Goal: Information Seeking & Learning: Learn about a topic

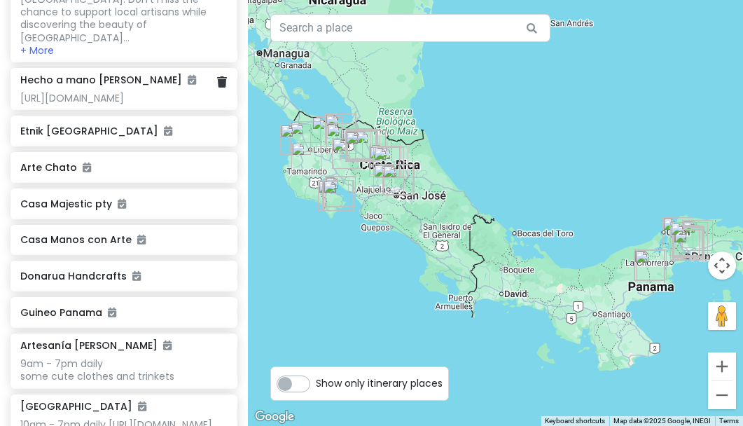
scroll to position [1827, 0]
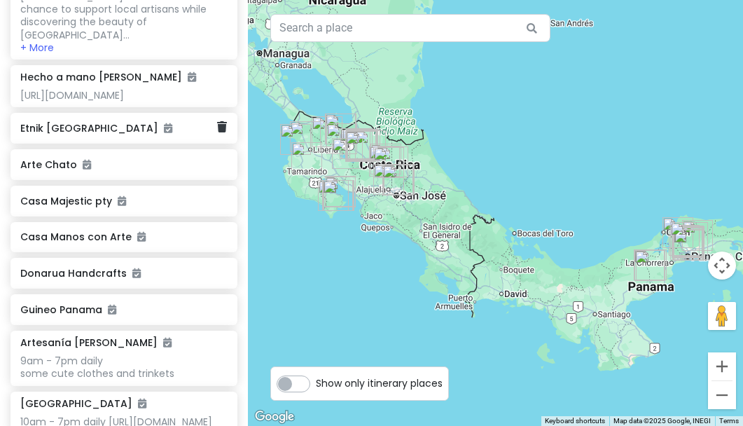
click at [56, 135] on h6 "Etnik [GEOGRAPHIC_DATA]" at bounding box center [118, 128] width 197 height 13
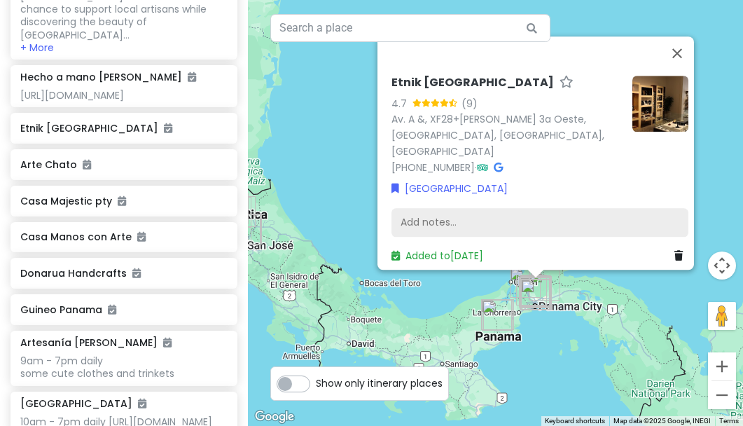
click at [408, 209] on div "Add notes..." at bounding box center [540, 222] width 297 height 29
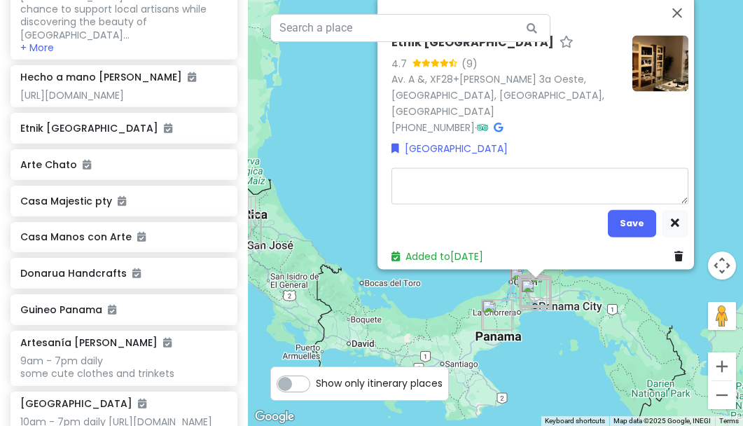
type textarea "x"
type textarea "A curated collection of lightweight, resort ware style-clothes, bags and access…"
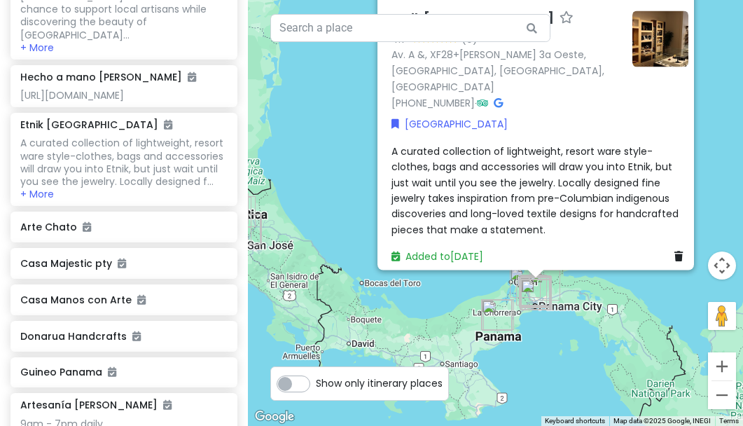
click at [474, 219] on div "A curated collection of lightweight, resort ware style-clothes, bags and access…" at bounding box center [540, 190] width 297 height 94
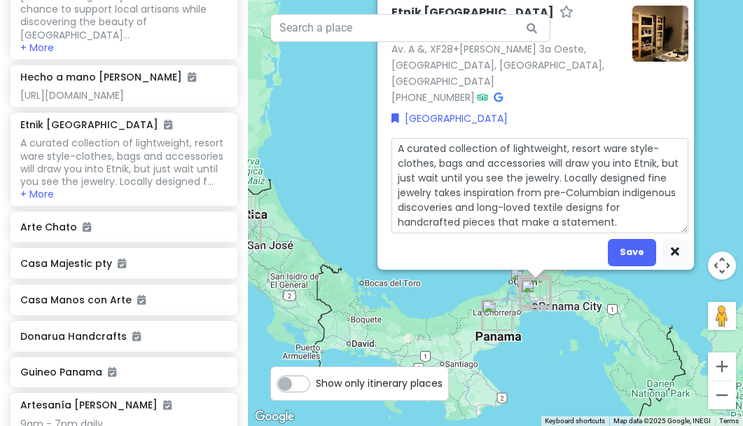
click at [620, 202] on textarea "A curated collection of lightweight, resort ware style-clothes, bags and access…" at bounding box center [540, 185] width 297 height 95
type textarea "x"
type textarea "A curated collection of lightweight, resort ware style-clothes, bags and access…"
type textarea "x"
type textarea "A curated collection of lightweight, resort ware style-clothes, bags and access…"
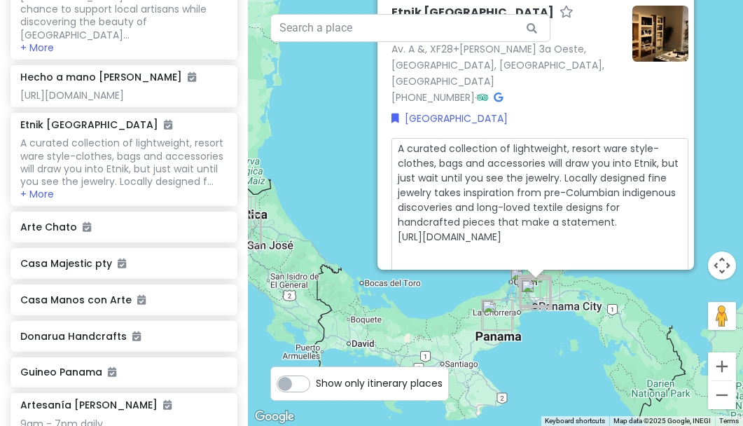
click at [610, 84] on div "Etnik Panamá 4.7 (9) Av. A &, XF28+[PERSON_NAME] 3a Oeste, [GEOGRAPHIC_DATA], […" at bounding box center [507, 55] width 230 height 99
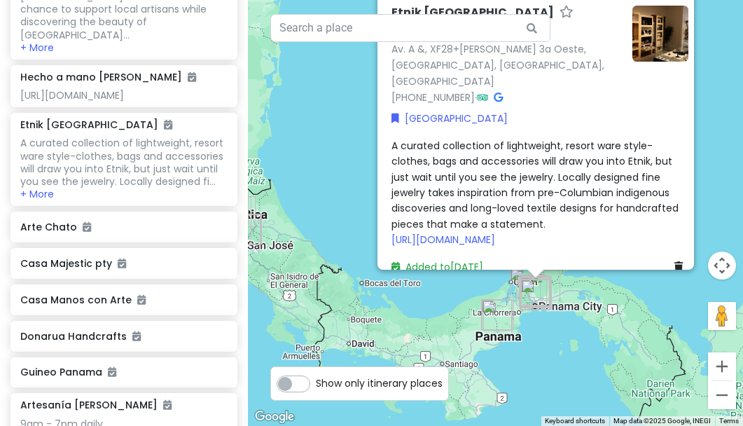
scroll to position [0, 0]
click at [560, 10] on icon at bounding box center [567, 11] width 14 height 9
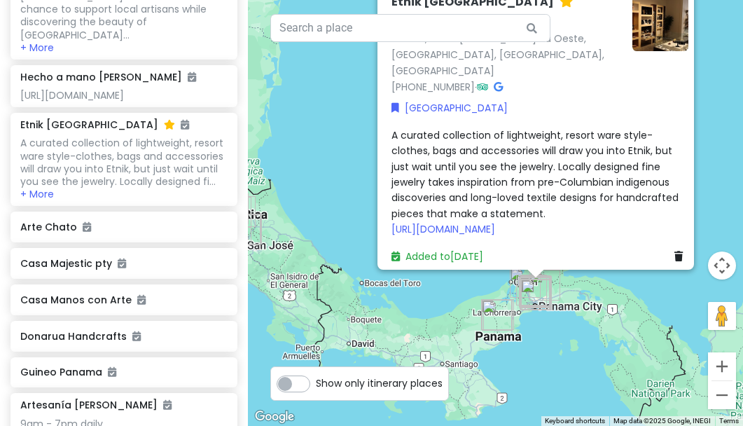
scroll to position [29, 0]
click at [527, 370] on div "Etnik Panamá 4.7 (9) Av. A &, XF28+[PERSON_NAME] 3a Oeste, [GEOGRAPHIC_DATA], […" at bounding box center [495, 213] width 495 height 426
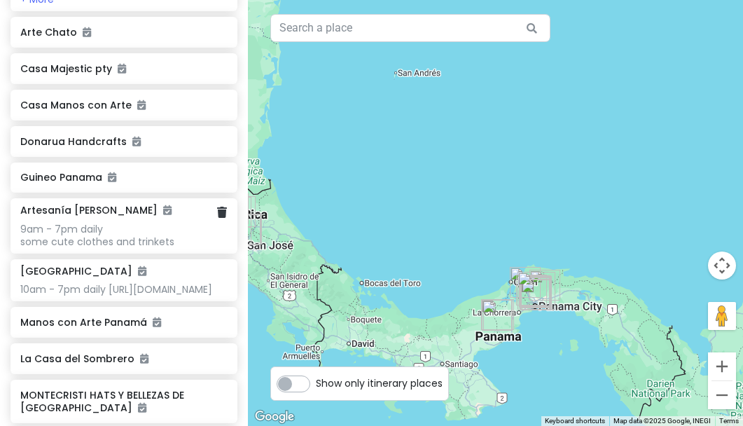
scroll to position [2019, 0]
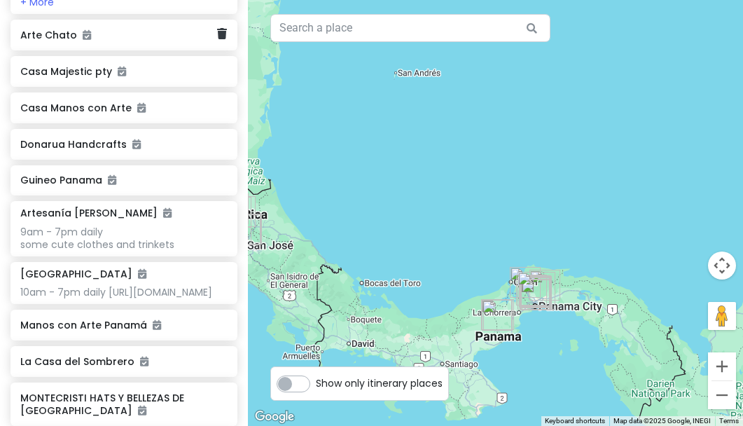
click at [56, 41] on h6 "Arte Chato" at bounding box center [118, 35] width 197 height 13
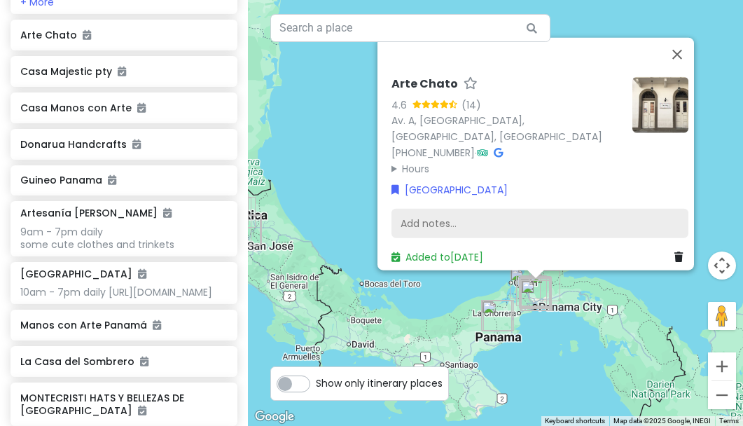
click at [409, 209] on div "Add notes..." at bounding box center [540, 223] width 297 height 29
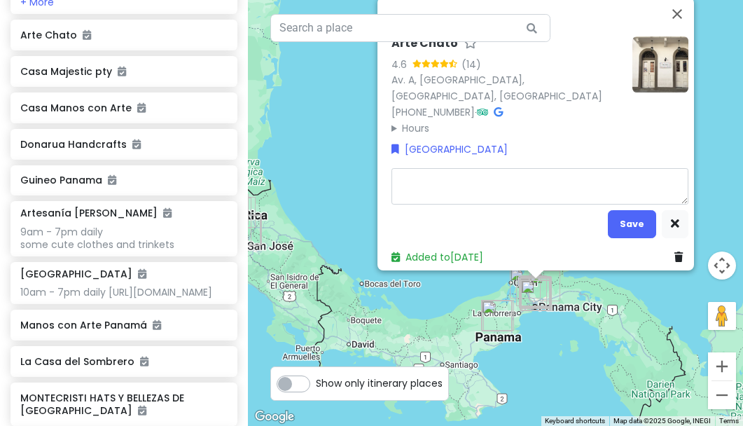
type textarea "x"
type textarea "M"
type textarea "x"
type textarea "Ma"
type textarea "x"
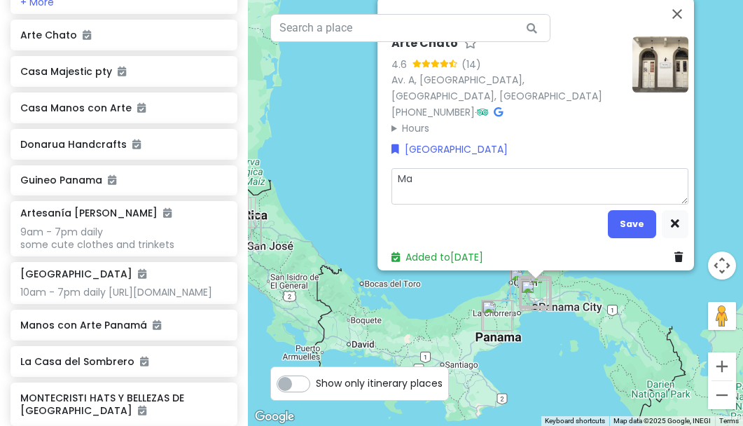
type textarea "Mas"
type textarea "x"
type textarea "Mass"
type textarea "x"
type textarea "Mass"
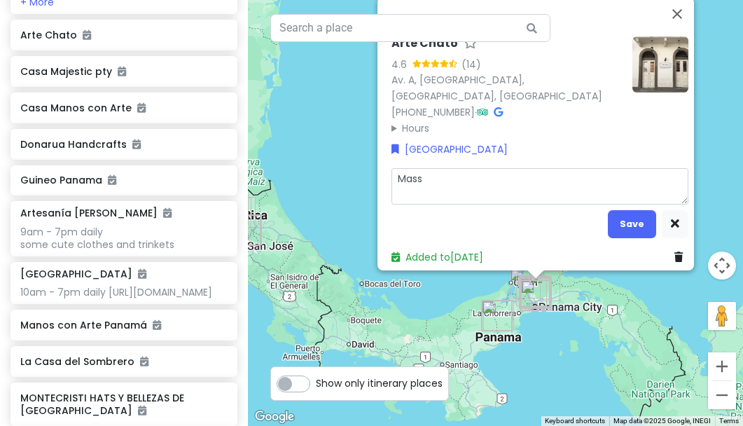
type textarea "x"
type textarea "Mass p"
type textarea "x"
type textarea "Mass pr"
type textarea "x"
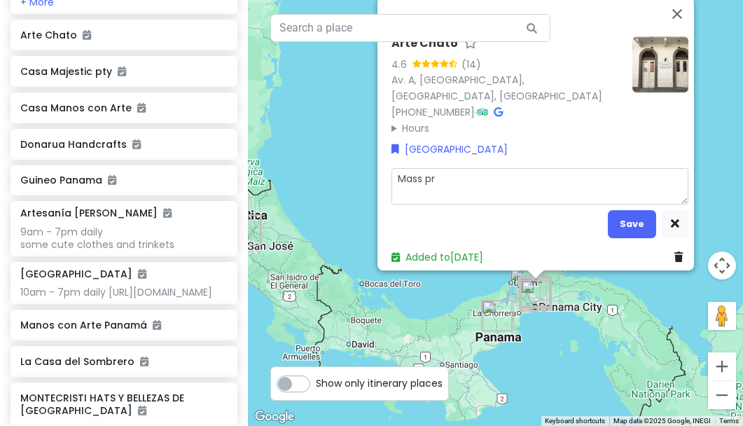
type textarea "Mass pro"
type textarea "x"
type textarea "Mass prod"
type textarea "x"
type textarea "Mass produ"
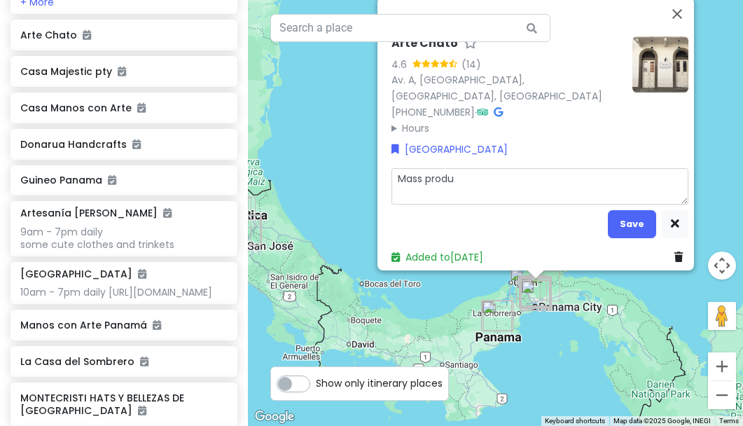
type textarea "x"
type textarea "Mass produc"
type textarea "x"
type textarea "Mass produce"
type textarea "x"
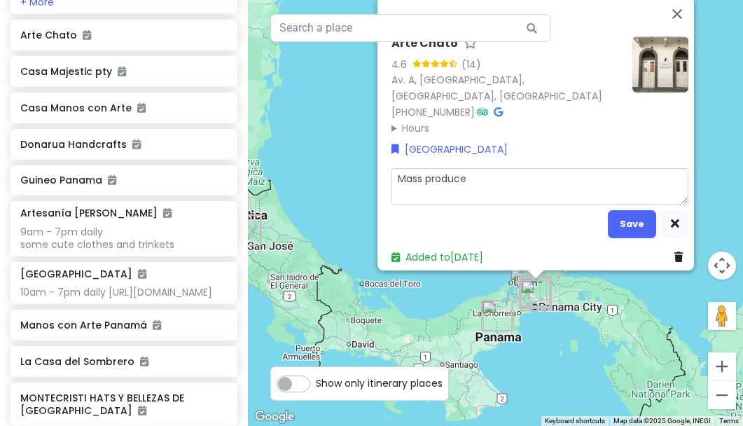
type textarea "Mass produced"
type textarea "x"
type textarea "Mass produced"
type textarea "x"
type textarea "Mass produced s"
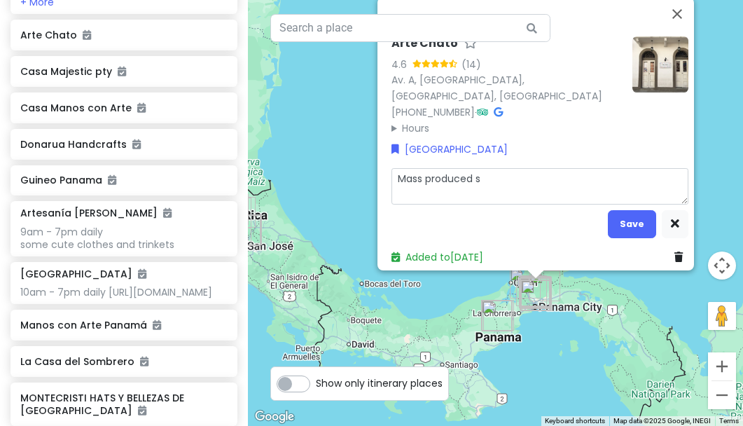
type textarea "x"
type textarea "Mass produced so"
type textarea "x"
type textarea "Mass produced sou"
type textarea "x"
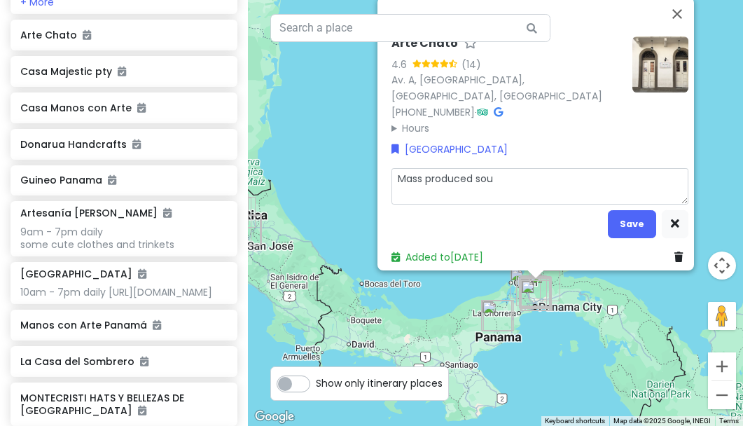
type textarea "Mass produced souv"
type textarea "x"
type textarea "Mass produced [PERSON_NAME]"
type textarea "x"
type textarea "Mass produced souven"
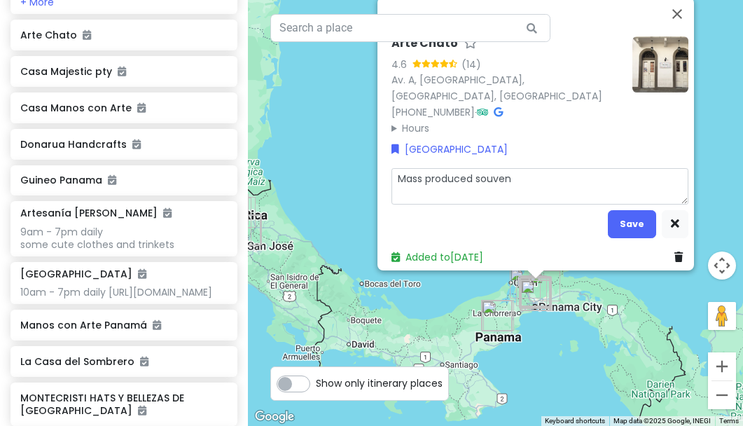
type textarea "x"
type textarea "Mass produced souveni"
type textarea "x"
type textarea "Mass produced souvenie"
type textarea "x"
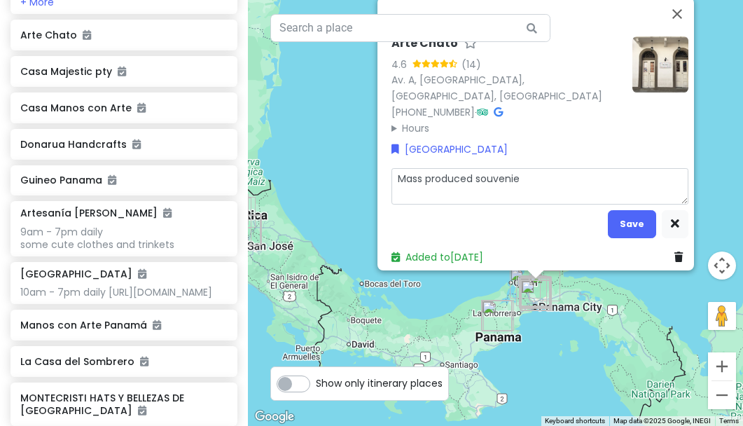
type textarea "Mass produced souvenier"
type textarea "x"
type textarea "Mass produced souveniers"
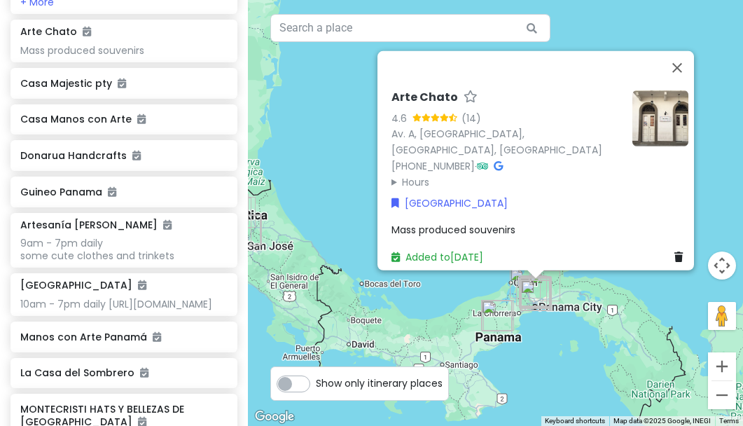
drag, startPoint x: 409, startPoint y: 209, endPoint x: 625, endPoint y: 215, distance: 215.9
click at [78, 90] on h6 "Casa Majestic pty" at bounding box center [118, 83] width 197 height 13
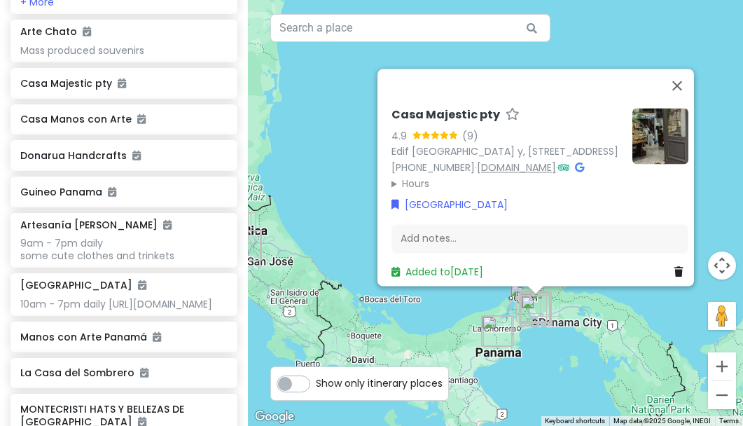
click at [523, 160] on link "[DOMAIN_NAME]" at bounding box center [516, 167] width 79 height 14
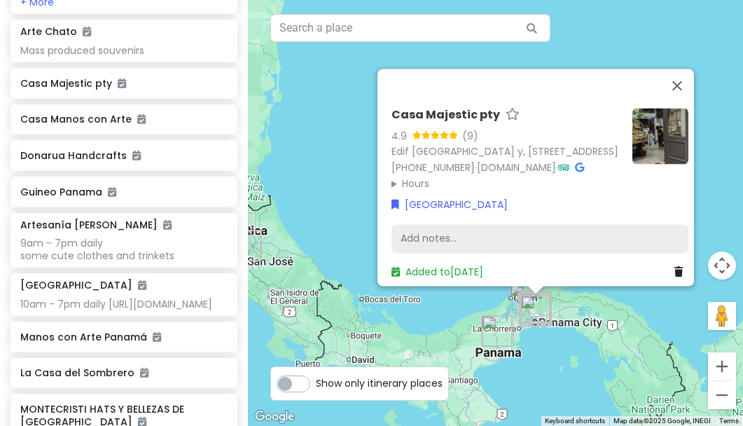
click at [428, 228] on div "Add notes..." at bounding box center [540, 238] width 297 height 29
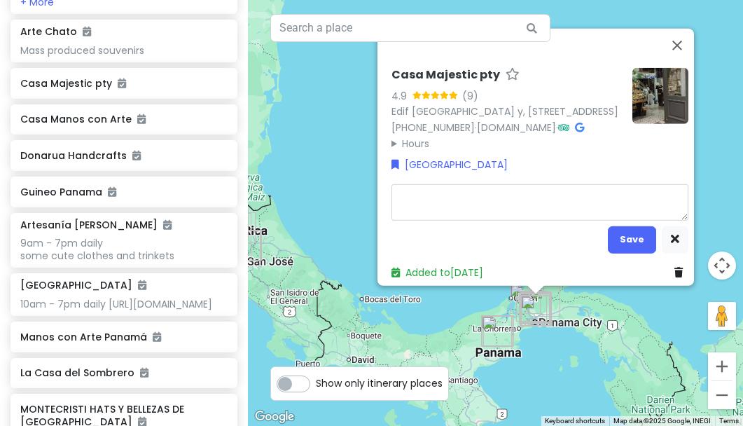
type textarea "x"
type textarea "M"
type textarea "x"
type textarea "Mo"
type textarea "x"
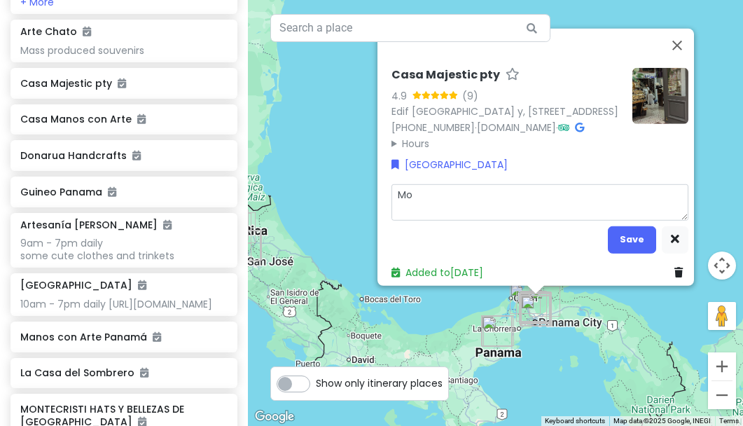
type textarea "Mos"
type textarea "x"
type textarea "Most"
type textarea "x"
type textarea "Mostl"
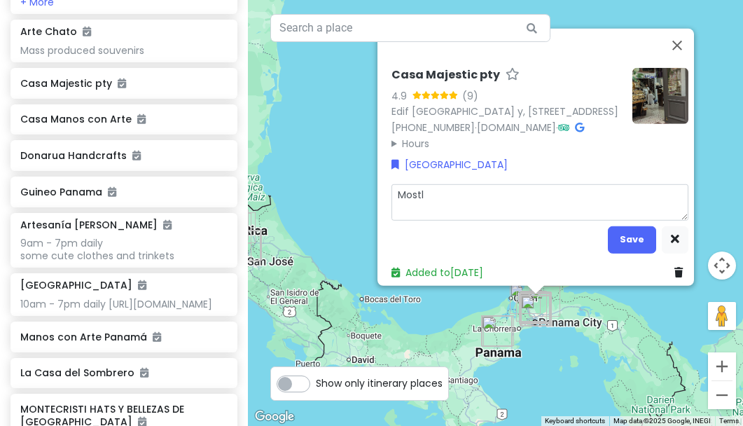
type textarea "x"
type textarea "Mostly"
type textarea "x"
type textarea "Mostly"
type textarea "x"
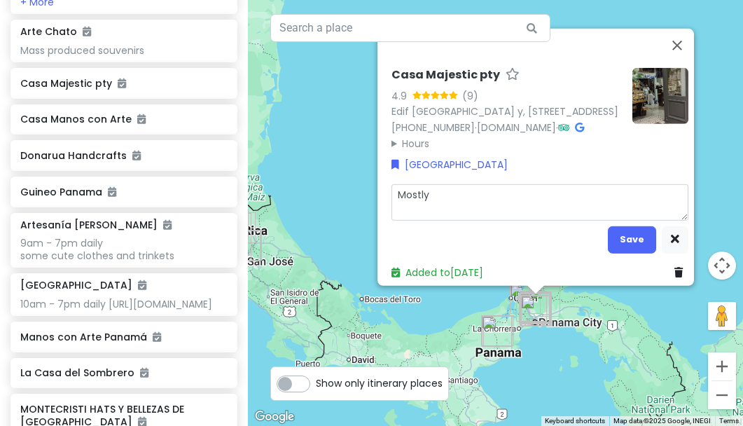
type textarea "Mostly g"
type textarea "x"
type textarea "Mostly go"
type textarea "x"
type textarea "Mostly gol"
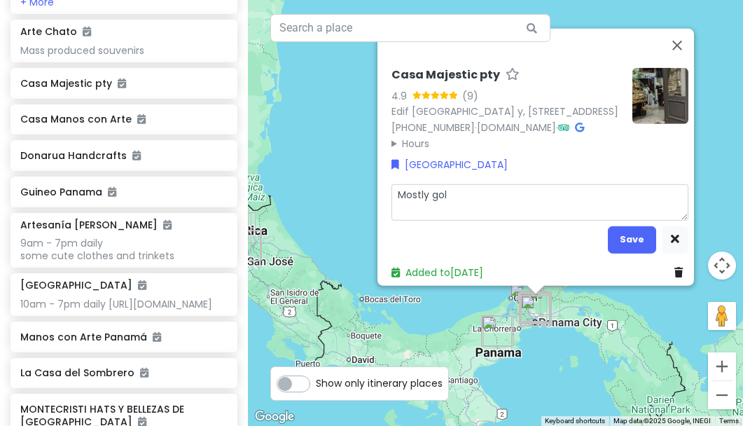
type textarea "x"
type textarea "Mostly gold"
type textarea "x"
type textarea "Mostly gold"
type textarea "x"
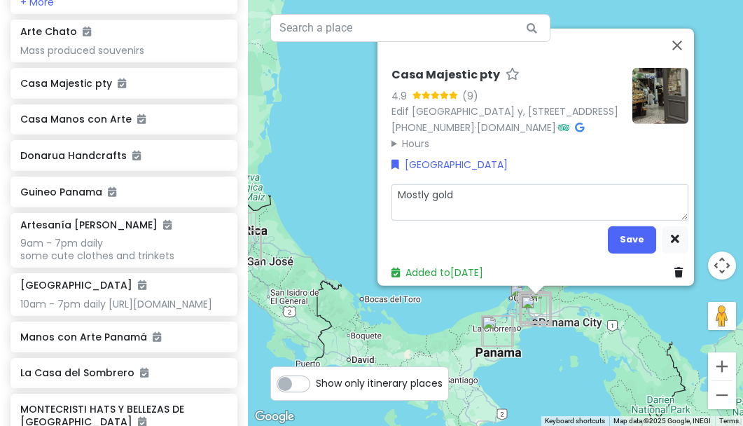
type textarea "Mostly gold j"
type textarea "x"
type textarea "Mostly gold je"
type textarea "x"
type textarea "Mostly gold [DEMOGRAPHIC_DATA]"
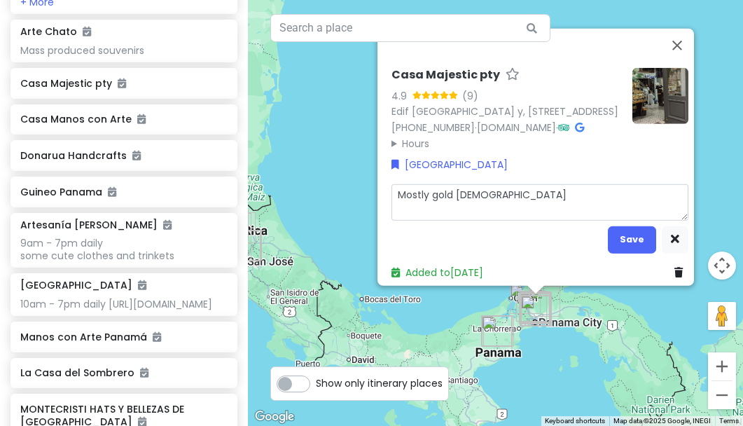
type textarea "x"
type textarea "Mostly gold jewe"
type textarea "x"
type textarea "Mostly gold jewel"
type textarea "x"
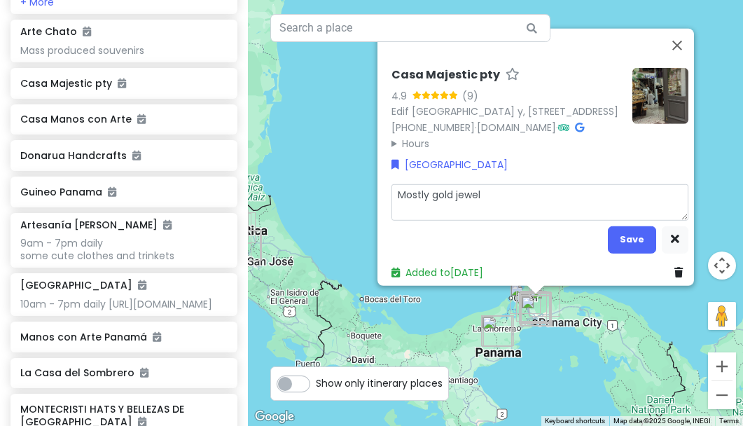
type textarea "Mostly gold jewelr"
type textarea "x"
type textarea "Mostly gold jewelry"
type textarea "x"
type textarea "Mostly gold jewelry"
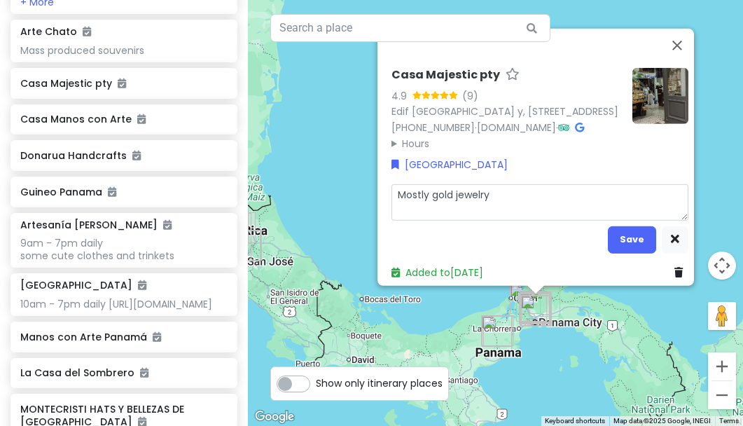
type textarea "x"
type textarea "Mostly gold jewelry b"
type textarea "x"
type textarea "Mostly gold jewelry bu"
type textarea "x"
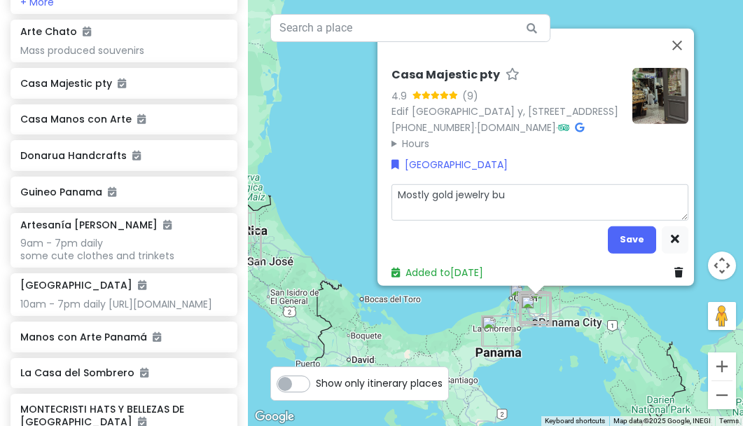
type textarea "Mostly gold jewelry but"
type textarea "x"
type textarea "Mostly gold jewelry but"
type textarea "x"
type textarea "Mostly gold jewelry but n"
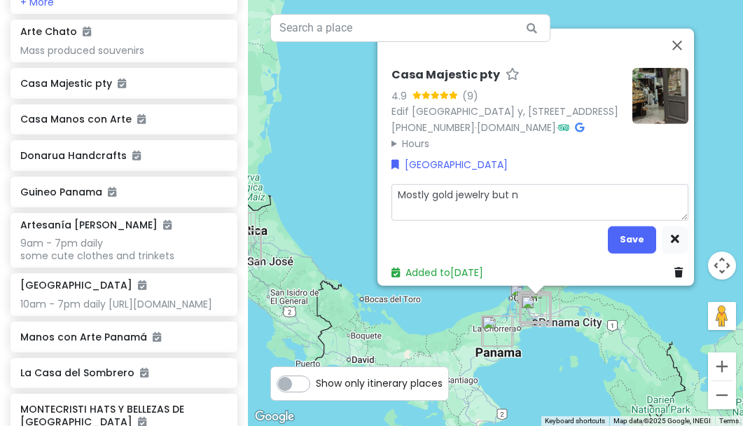
type textarea "x"
type textarea "Mostly gold jewelry but"
type textarea "x"
type textarea "Mostly gold jewelry but y"
type textarea "x"
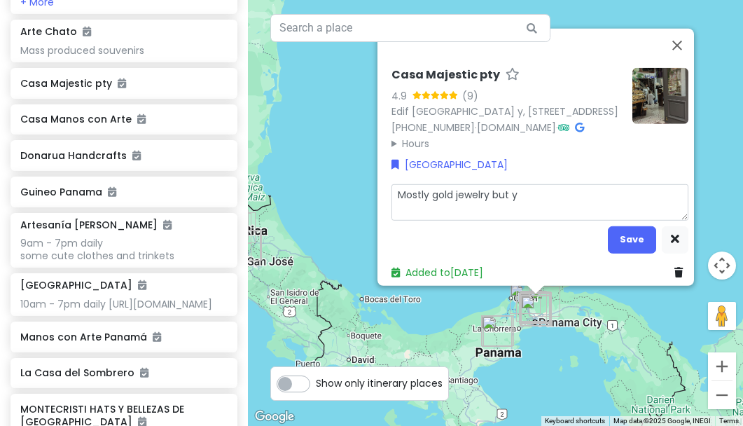
type textarea "Mostly gold jewelry but yo"
type textarea "x"
type textarea "Mostly gold jewelry but you"
type textarea "x"
type textarea "Mostly gold jewelry but you"
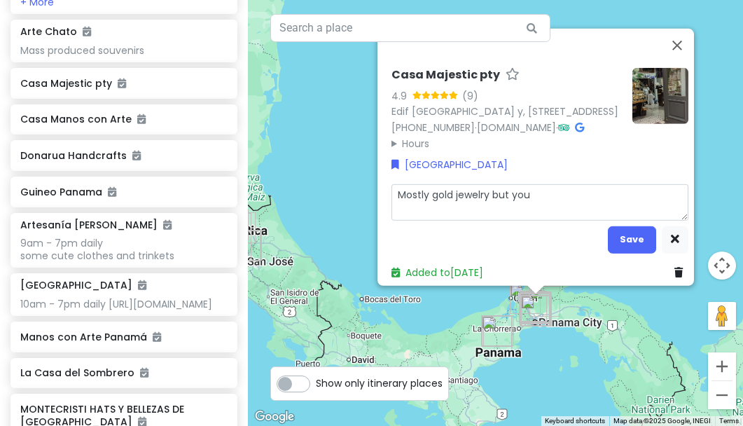
type textarea "x"
type textarea "Mostly gold jewelry but you n"
type textarea "x"
type textarea "Mostly gold jewelry but you ne"
type textarea "x"
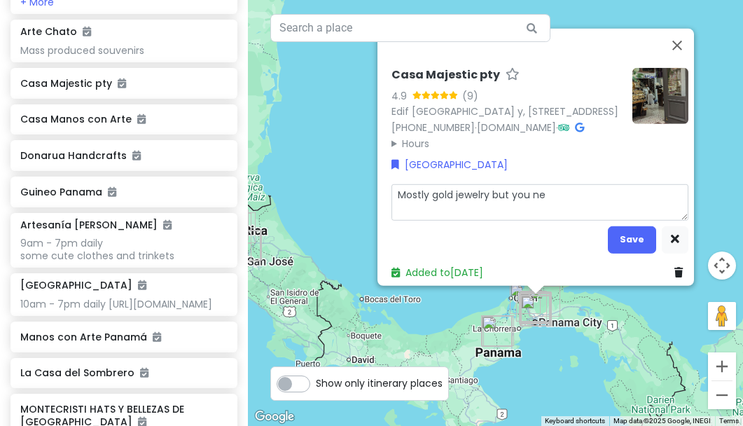
type textarea "Mostly gold jewelry but you nev"
type textarea "x"
type textarea "Mostly gold jewelry but you neve"
type textarea "x"
type textarea "Mostly gold jewelry but you never"
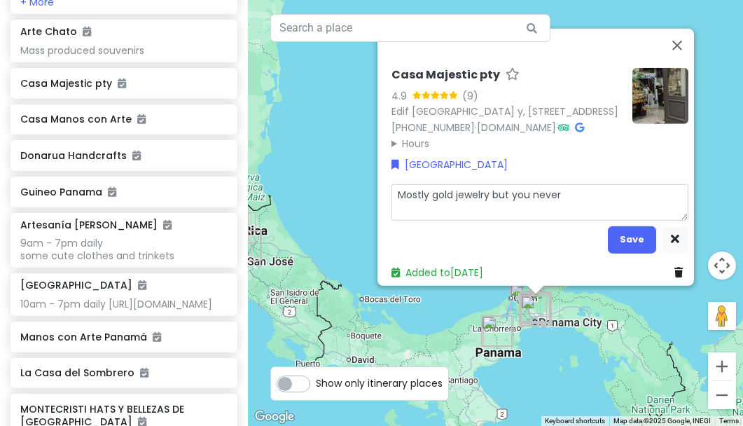
type textarea "x"
type textarea "Mostly gold jewelry but you never"
type textarea "x"
type textarea "Mostly gold jewelry but you never k"
type textarea "x"
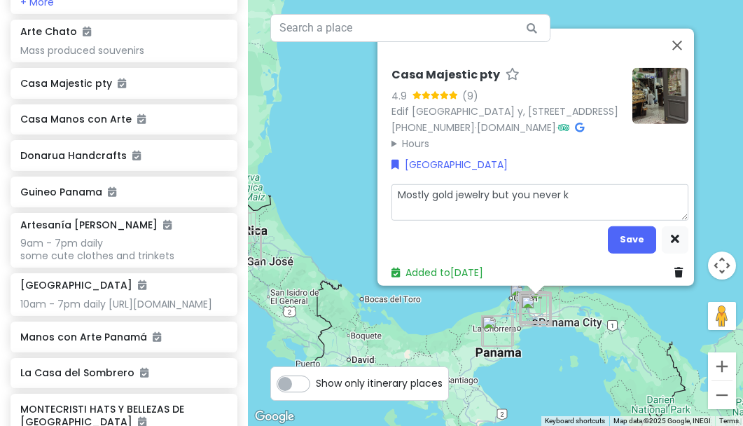
type textarea "Mostly gold jewelry but you never kn"
type textarea "x"
type textarea "Mostly gold jewelry but you never kno"
type textarea "x"
type textarea "Mostly gold jewelry but you never know"
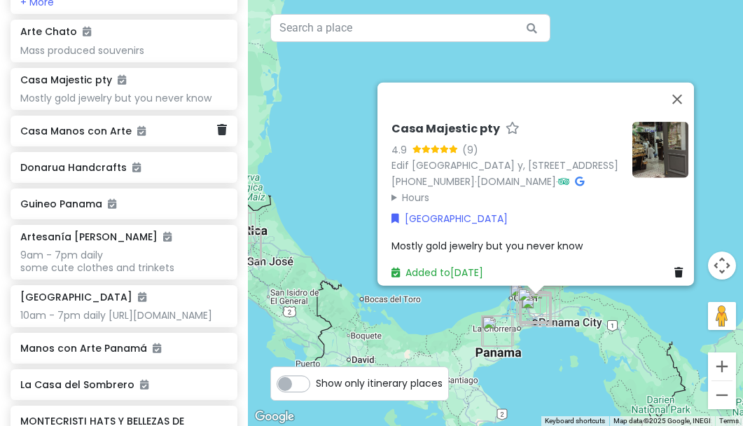
click at [102, 137] on h6 "Casa Manos con Arte" at bounding box center [118, 131] width 197 height 13
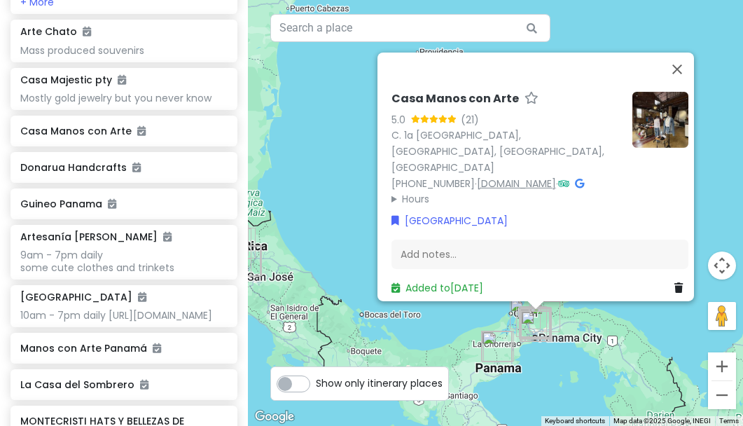
click at [524, 176] on link "[DOMAIN_NAME]" at bounding box center [516, 183] width 79 height 14
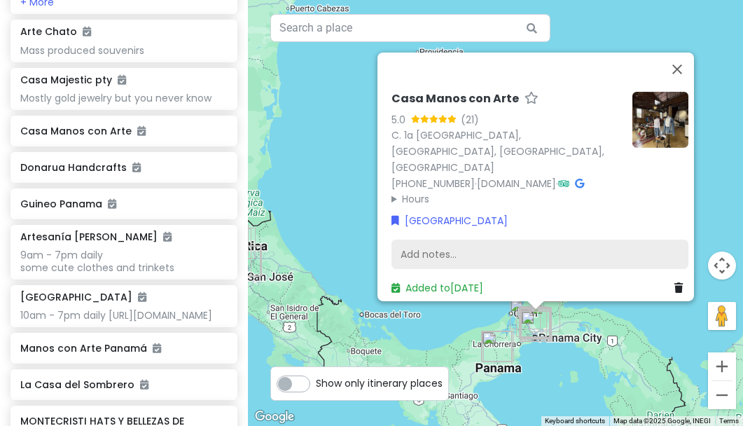
click at [406, 243] on div "Add notes..." at bounding box center [540, 254] width 297 height 29
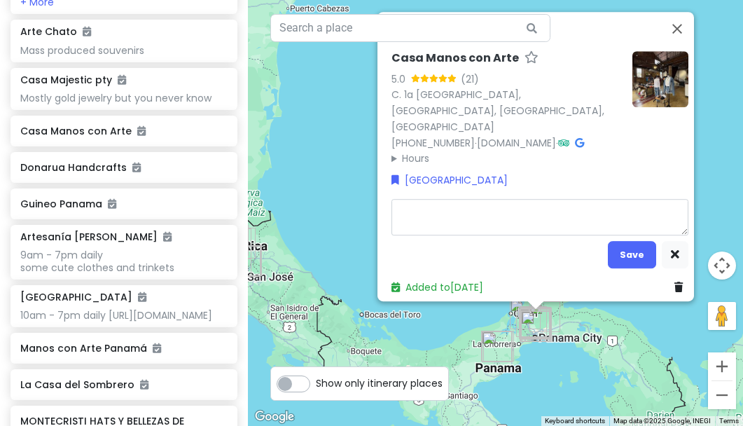
type textarea "x"
type textarea "S"
type textarea "x"
type textarea "Se"
type textarea "x"
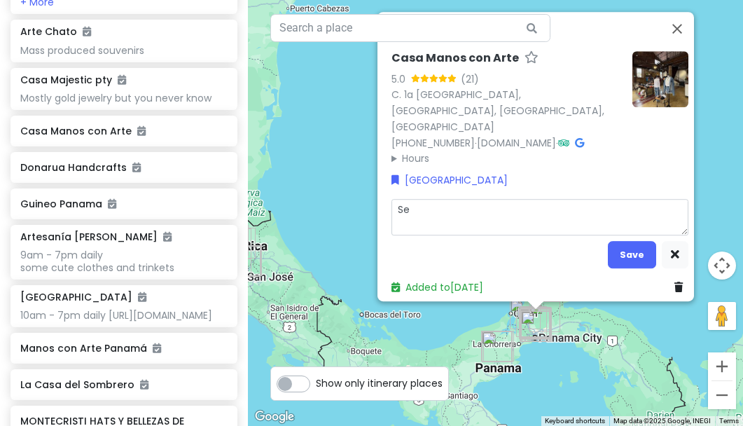
type textarea "See"
type textarea "x"
type textarea "Seem"
type textarea "x"
type textarea "Seems"
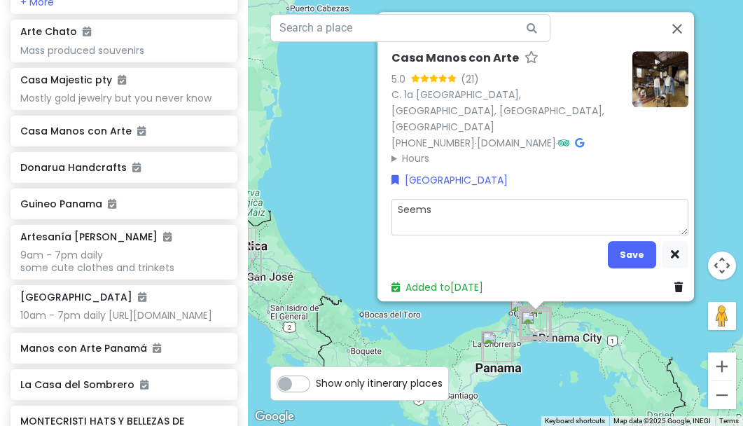
type textarea "x"
type textarea "Seems"
type textarea "x"
type textarea "Seems t"
type textarea "x"
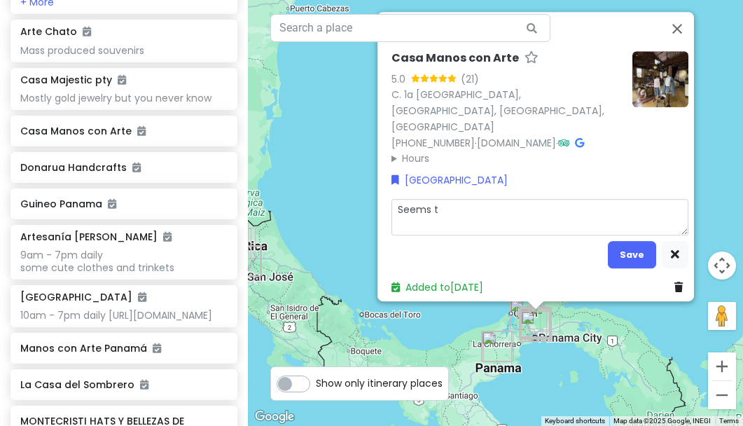
type textarea "Seems to"
type textarea "x"
type textarea "Seems to"
type textarea "x"
type textarea "Seems to h"
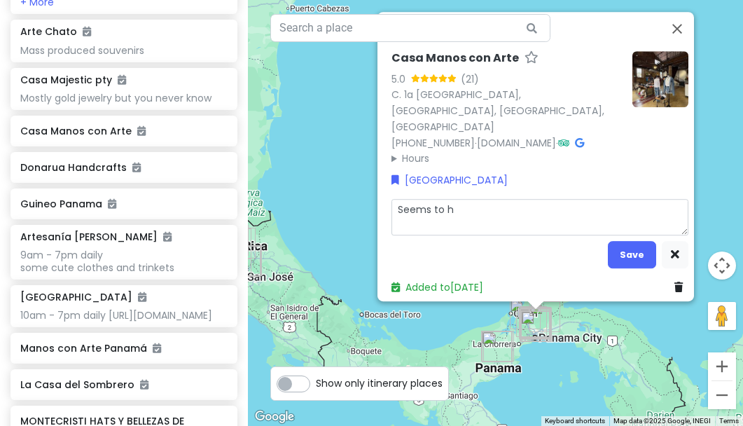
type textarea "x"
type textarea "Seems to ha"
type textarea "x"
type textarea "Seems to hav"
type textarea "x"
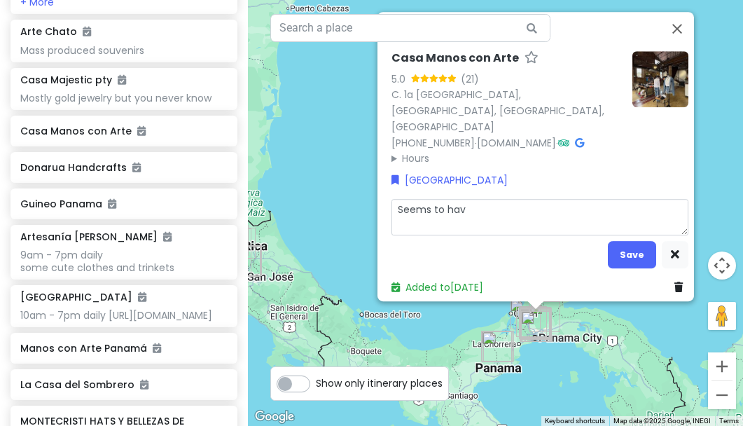
type textarea "Seems to have"
type textarea "x"
type textarea "Seems to have"
type textarea "x"
type textarea "Seems to have l"
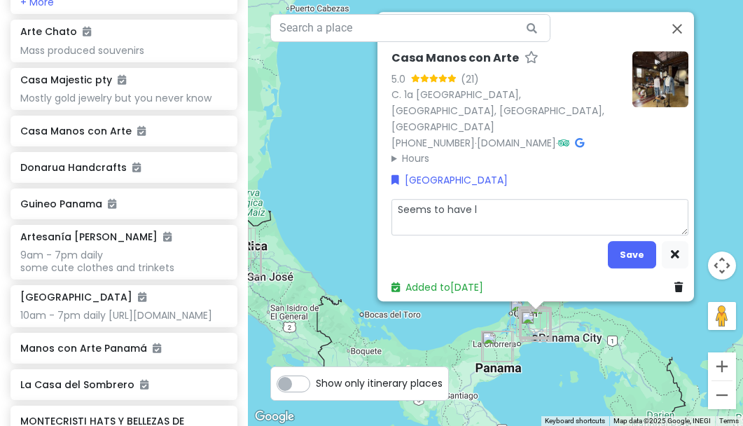
type textarea "x"
type textarea "Seems to have lo"
type textarea "x"
type textarea "Seems to have lot"
type textarea "x"
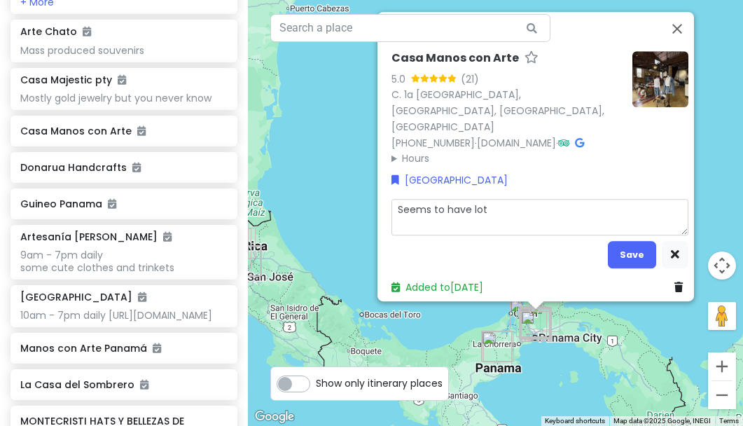
type textarea "Seems to have lots"
type textarea "x"
type textarea "Seems to have lots"
type textarea "x"
type textarea "Seems to have lots o"
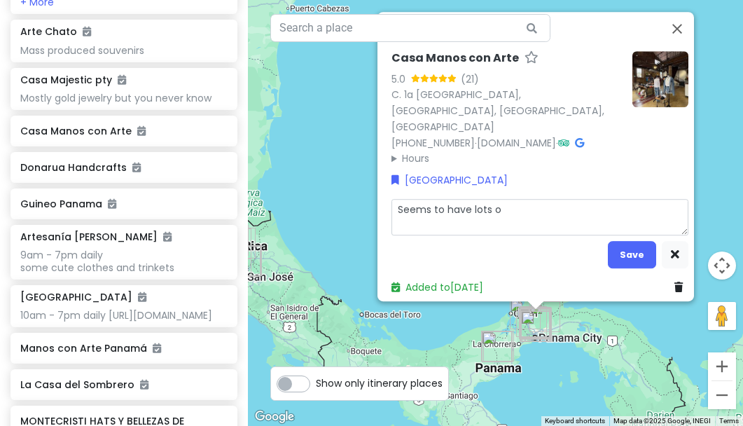
type textarea "x"
type textarea "Seems to have lots of"
type textarea "x"
type textarea "Seems to have lots of"
type textarea "x"
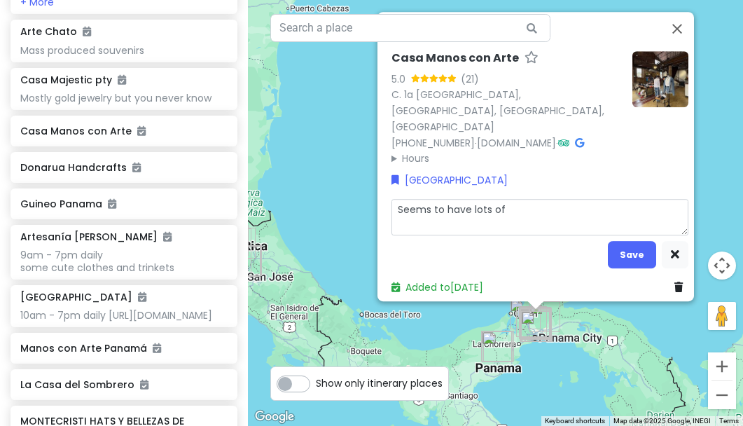
type textarea "Seems to have lots of s"
type textarea "x"
type textarea "Seems to have lots of sh"
type textarea "x"
type textarea "Seems to have lots of sho"
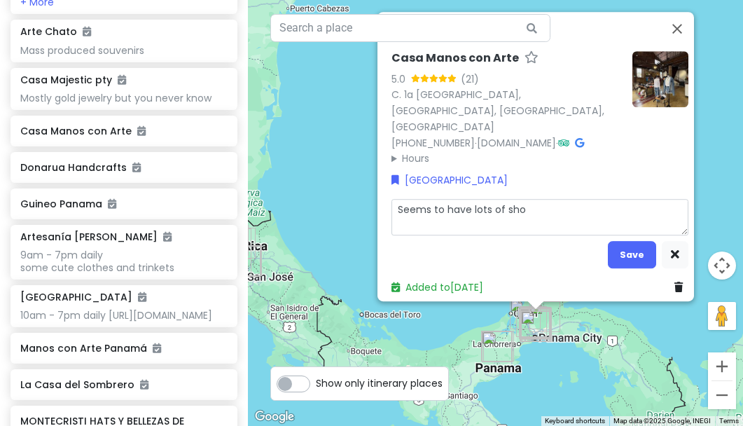
type textarea "x"
type textarea "Seems to have lots of shoe"
type textarea "x"
type textarea "Seems to have lots of shoes"
type textarea "x"
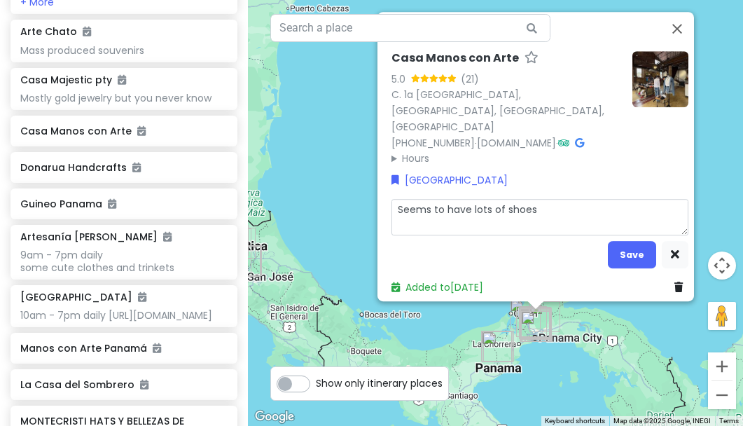
type textarea "Seems to have lots of shoes"
type textarea "x"
type textarea "Seems to have lots of shoes a"
type textarea "x"
type textarea "Seems to have lots of shoes an"
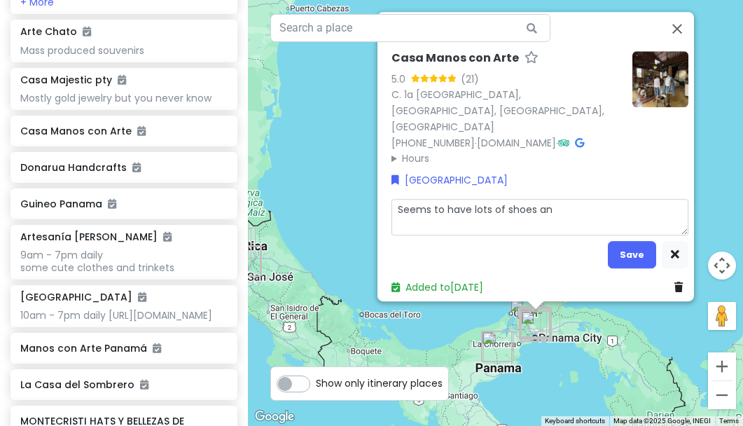
type textarea "x"
type textarea "Seems to have lots of shoes and"
type textarea "x"
type textarea "Seems to have lots of shoes and"
type textarea "x"
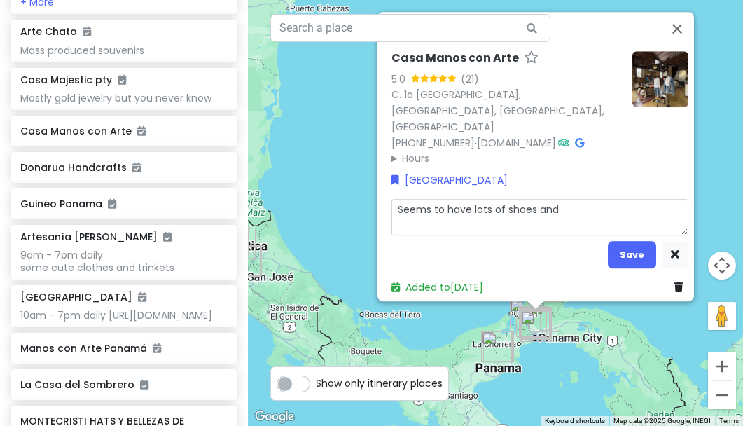
type textarea "Seems to have lots of shoes and s"
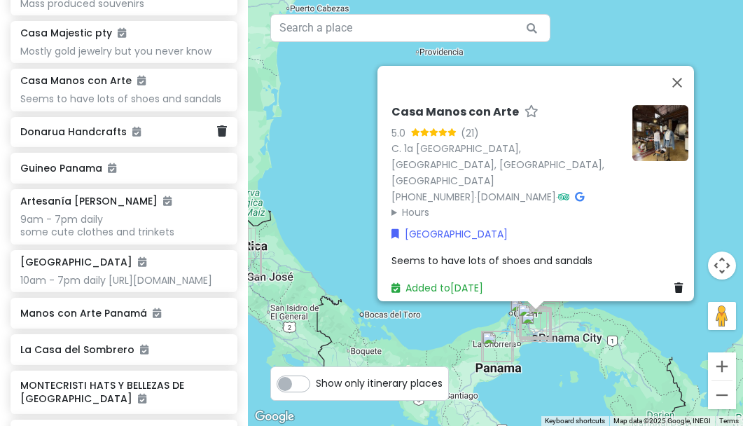
scroll to position [2069, 0]
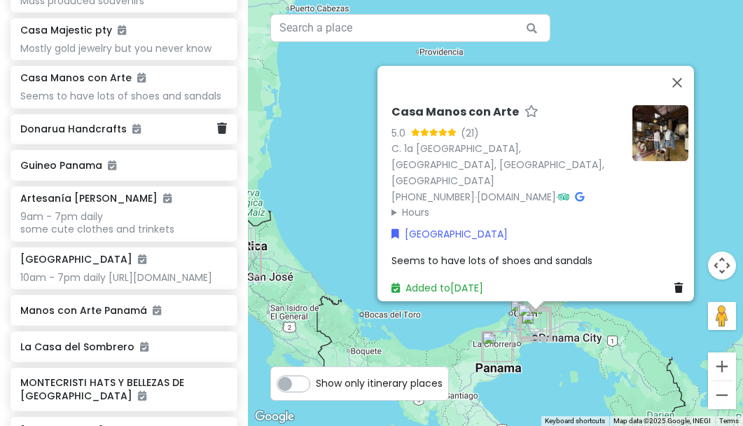
click at [105, 135] on h6 "Donarua Handcrafts" at bounding box center [118, 129] width 197 height 13
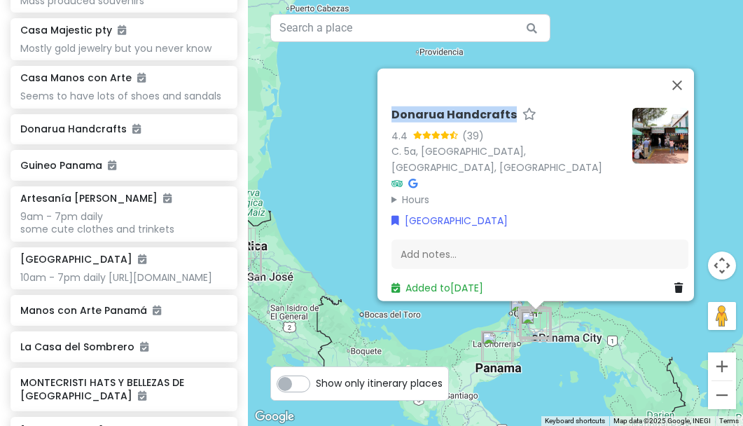
drag, startPoint x: 387, startPoint y: 125, endPoint x: 504, endPoint y: 128, distance: 117.7
click at [504, 128] on div "Donarua Handcrafts" at bounding box center [507, 118] width 230 height 20
copy h6 "Donarua Handcrafts"
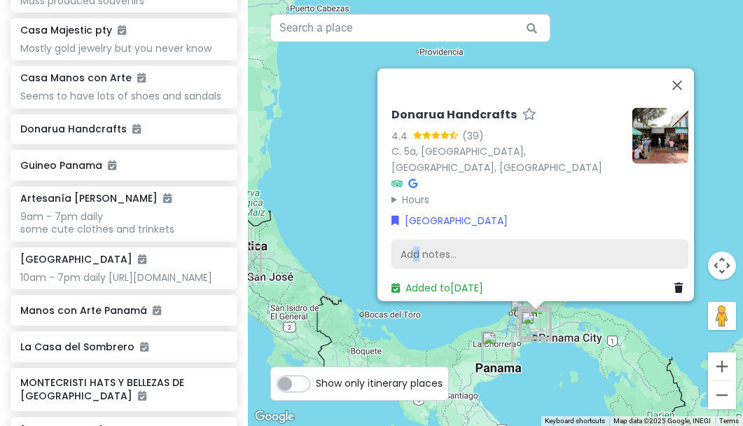
click at [411, 241] on div "Add notes..." at bounding box center [540, 254] width 297 height 29
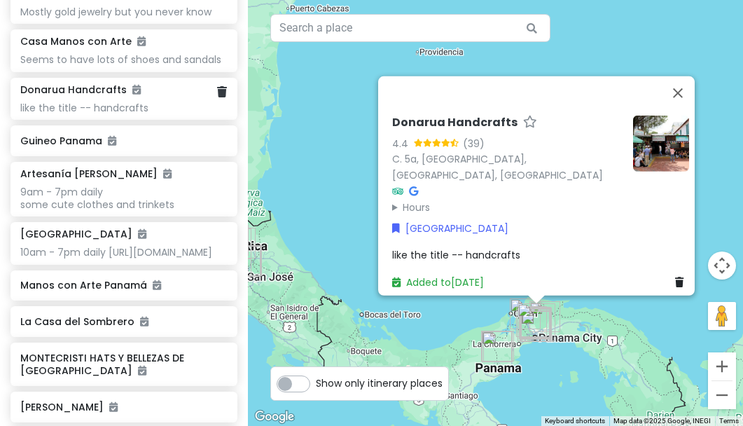
scroll to position [2112, 0]
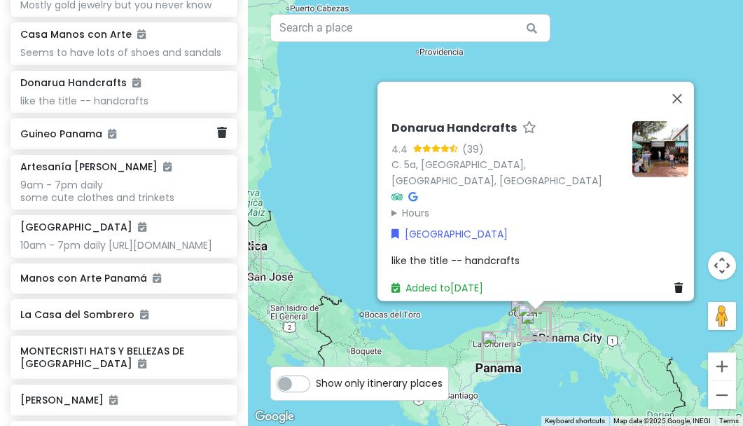
click at [78, 140] on h6 "Guineo Panama" at bounding box center [118, 134] width 197 height 13
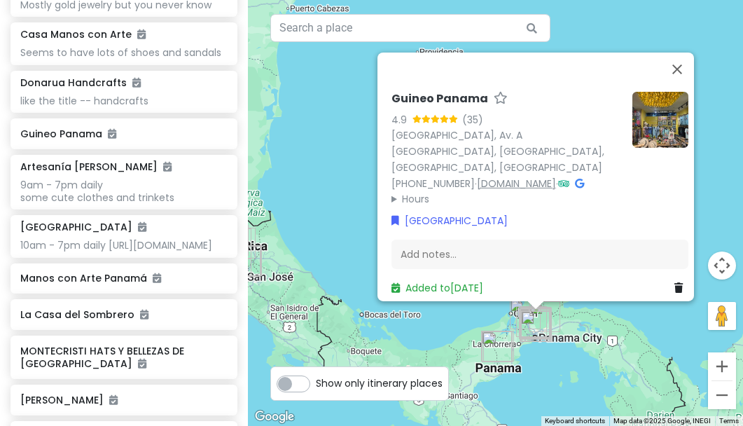
scroll to position [0, 0]
click at [535, 176] on link "[DOMAIN_NAME]" at bounding box center [516, 183] width 79 height 14
drag, startPoint x: 383, startPoint y: 92, endPoint x: 480, endPoint y: 90, distance: 97.4
click at [480, 90] on div "Guineo Panama 4.9 (35) [GEOGRAPHIC_DATA], Av. A [GEOGRAPHIC_DATA], [GEOGRAPHIC_…" at bounding box center [540, 193] width 308 height 215
copy h6 "Guineo Panama"
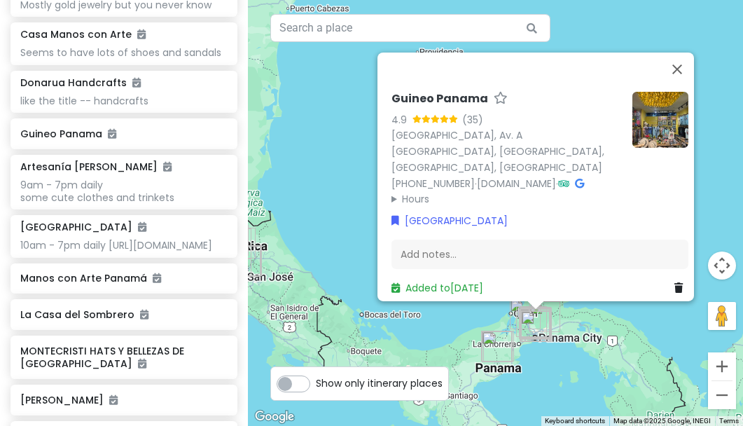
click at [494, 93] on icon at bounding box center [501, 97] width 14 height 9
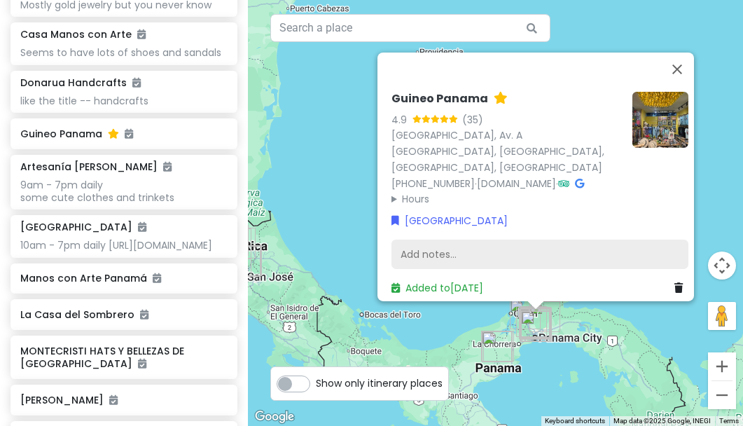
click at [452, 243] on div "Add notes..." at bounding box center [540, 254] width 297 height 29
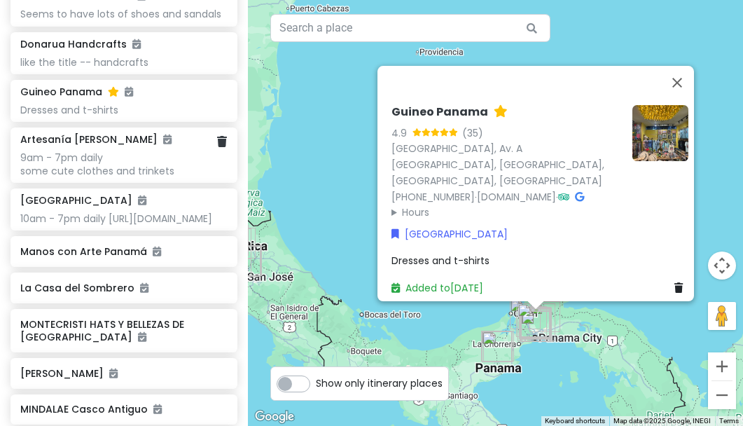
scroll to position [2160, 0]
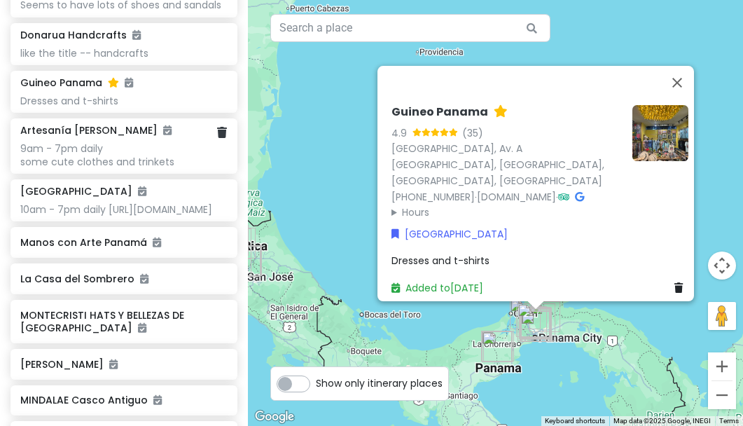
click at [79, 167] on div "9am - 7pm daily some cute clothes and trinkets" at bounding box center [123, 154] width 207 height 25
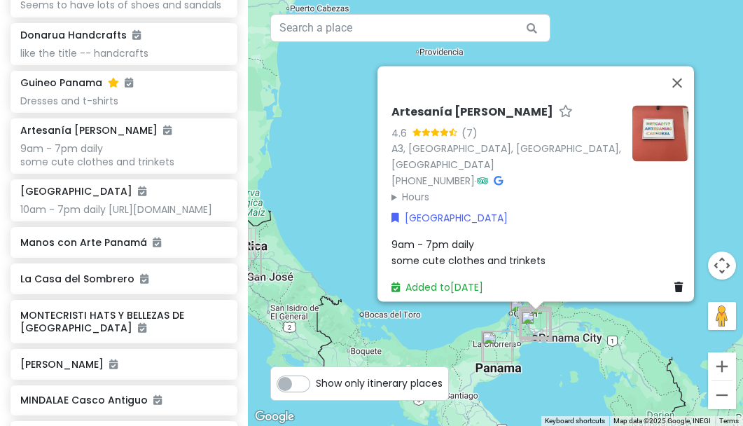
click at [559, 116] on icon at bounding box center [566, 111] width 14 height 9
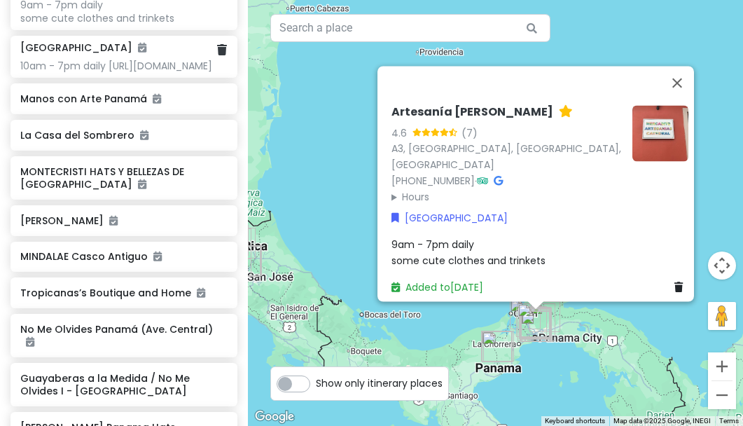
scroll to position [2307, 0]
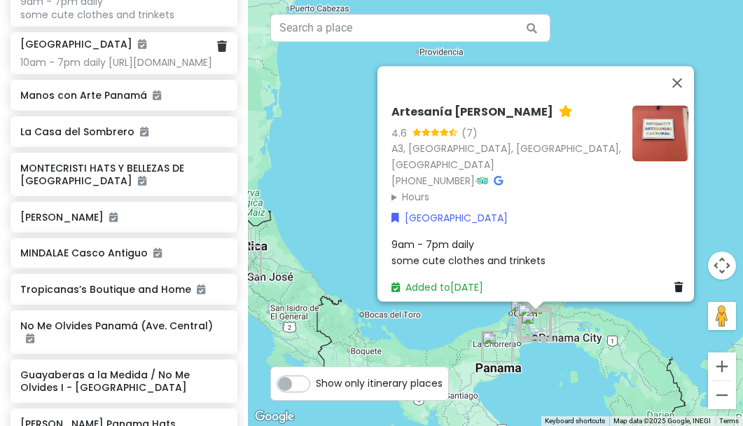
click at [128, 69] on div "10am - 7pm daily [URL][DOMAIN_NAME]" at bounding box center [123, 62] width 207 height 13
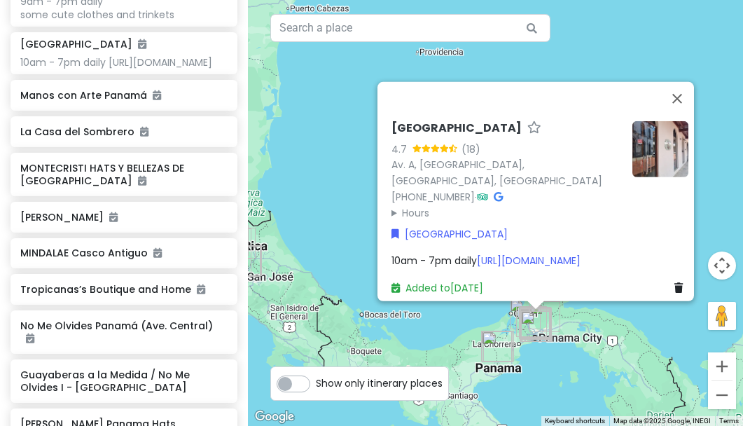
click at [528, 123] on icon at bounding box center [535, 127] width 14 height 9
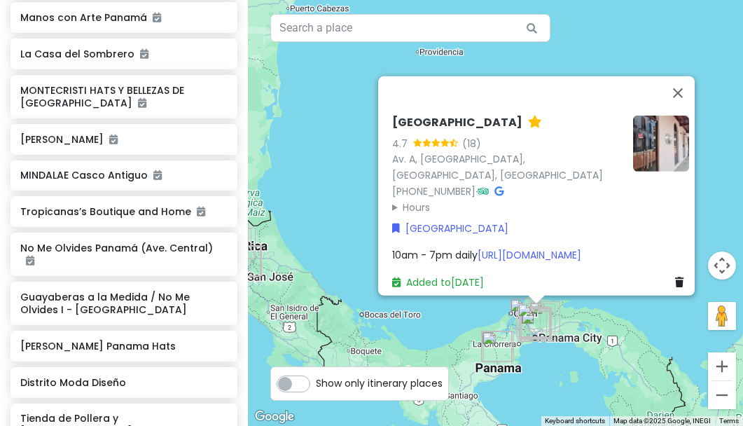
scroll to position [2390, 0]
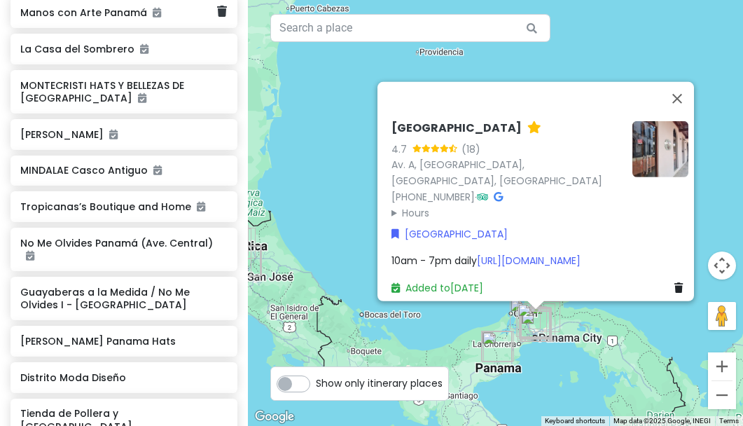
click at [95, 19] on h6 "Manos con Arte Panamá" at bounding box center [118, 12] width 197 height 13
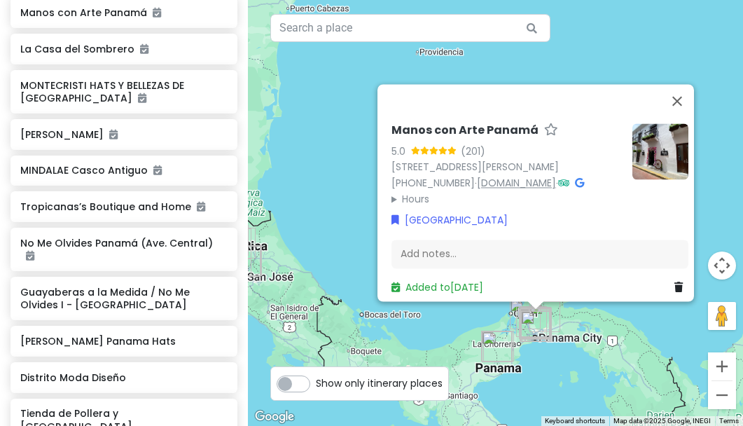
click at [507, 176] on link "[DOMAIN_NAME]" at bounding box center [516, 183] width 79 height 14
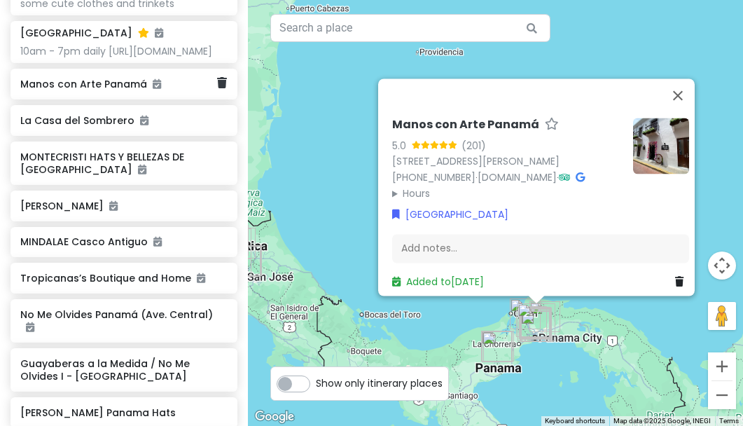
scroll to position [2316, 0]
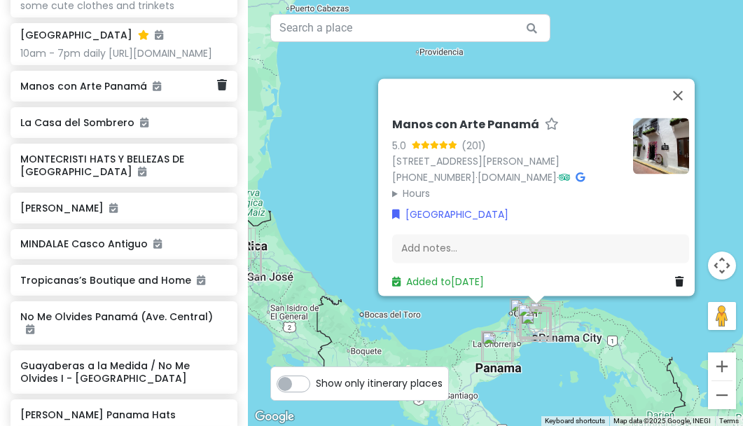
click at [104, 92] on h6 "Manos con Arte Panamá" at bounding box center [118, 86] width 197 height 13
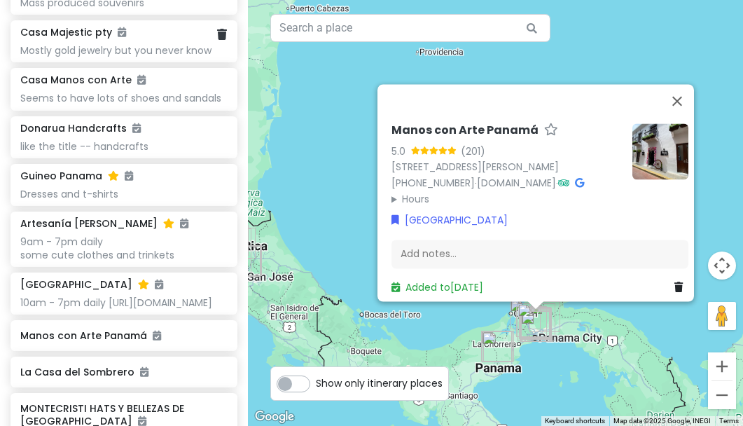
scroll to position [2077, 0]
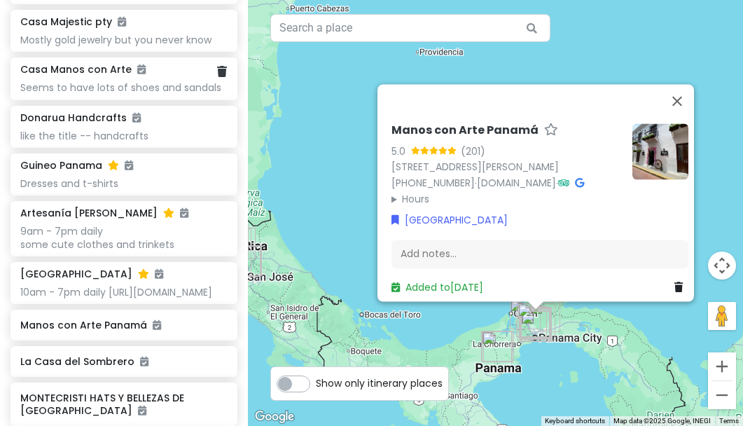
click at [99, 94] on div "Seems to have lots of shoes and sandals" at bounding box center [123, 87] width 207 height 13
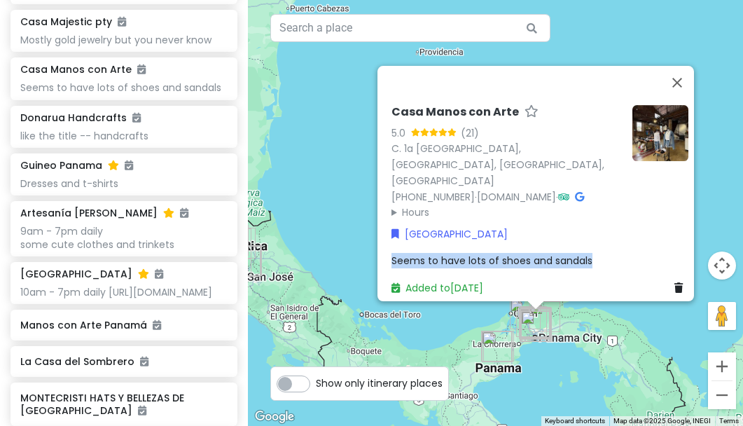
drag, startPoint x: 598, startPoint y: 248, endPoint x: 404, endPoint y: 243, distance: 194.8
click at [404, 243] on div "Casa Manos con Arte 5.0 (21) C. 1a [GEOGRAPHIC_DATA], [GEOGRAPHIC_DATA], [GEOGR…" at bounding box center [540, 200] width 308 height 202
copy span "Seems to have lots of shoes and sandals"
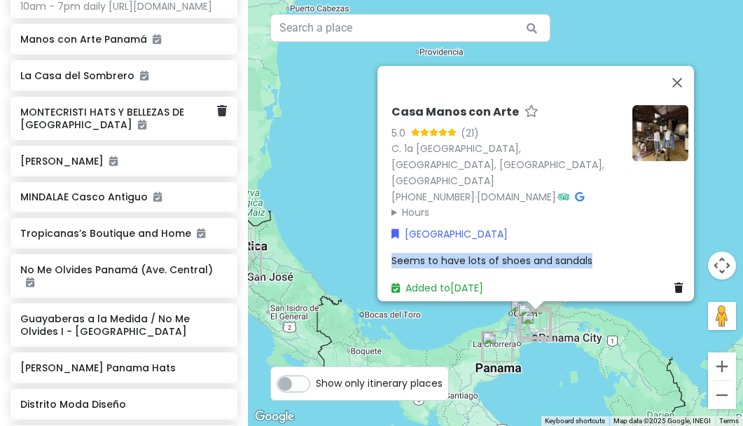
scroll to position [2370, 0]
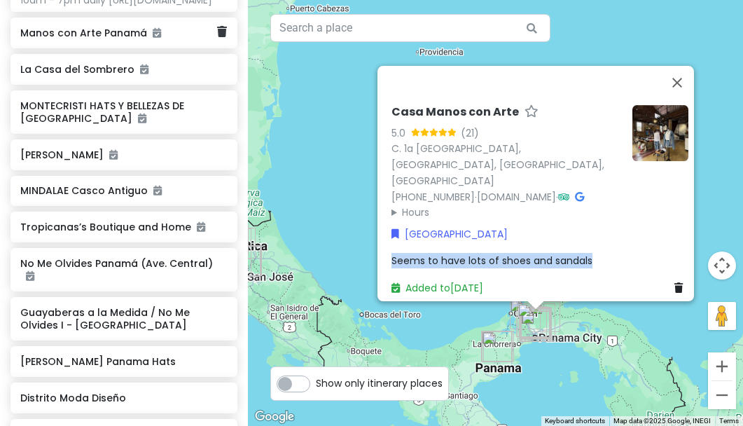
click at [120, 39] on h6 "Manos con Arte Panamá" at bounding box center [118, 33] width 197 height 13
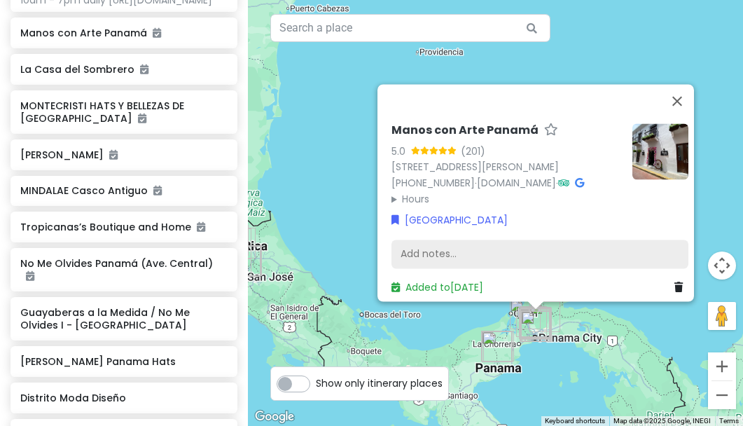
click at [409, 249] on div "Add notes..." at bounding box center [540, 254] width 297 height 29
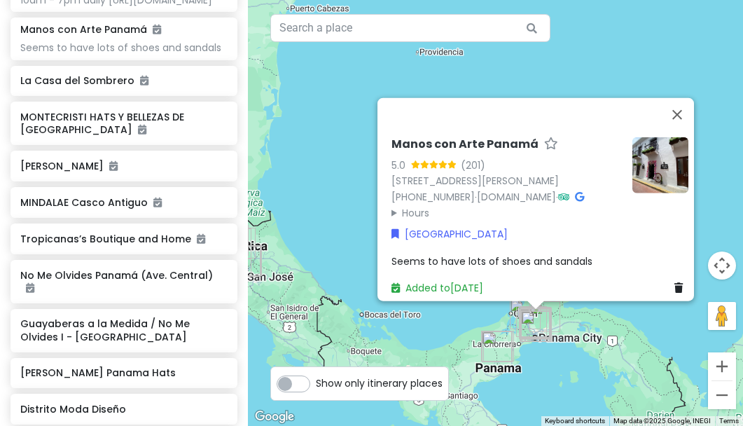
click at [539, 53] on div "Manos con Arte Panamá 5.0 (201) [STREET_ADDRESS][PERSON_NAME] [PHONE_NUMBER] · …" at bounding box center [495, 213] width 495 height 426
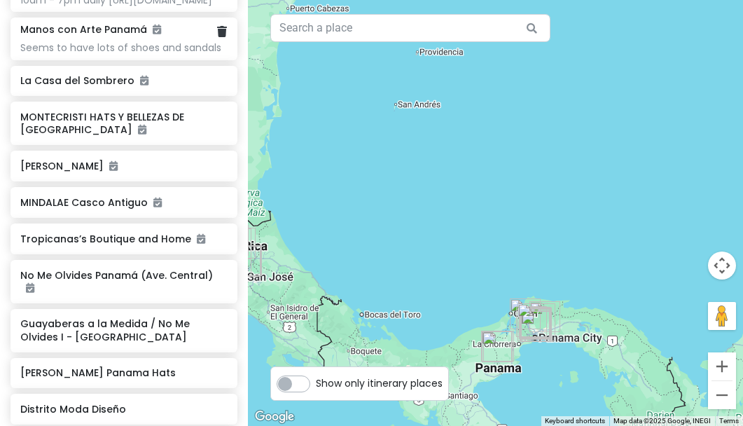
click at [136, 54] on div "Seems to have lots of shoes and sandals" at bounding box center [123, 47] width 207 height 13
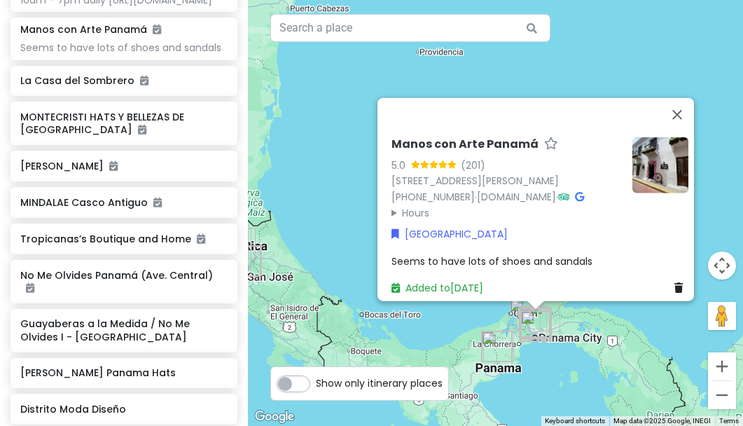
click at [544, 139] on icon at bounding box center [551, 143] width 14 height 9
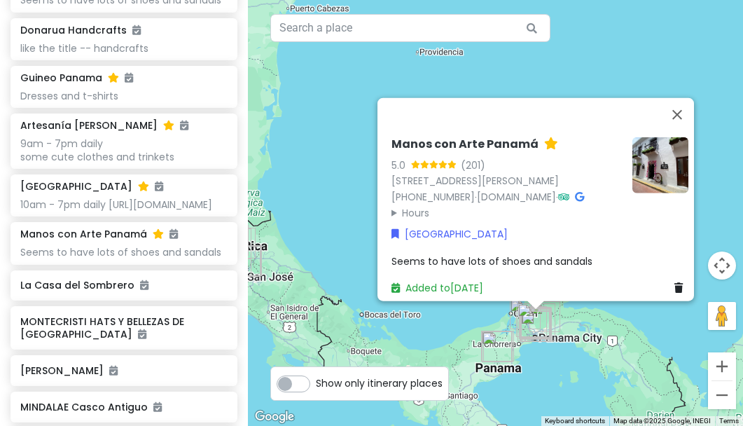
scroll to position [2166, 0]
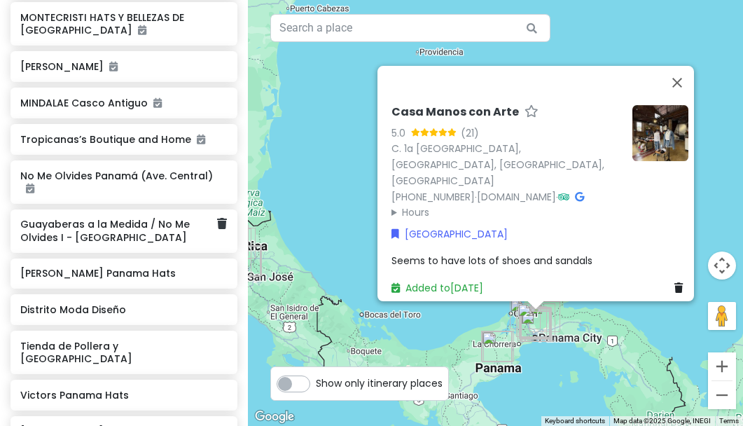
scroll to position [2462, 0]
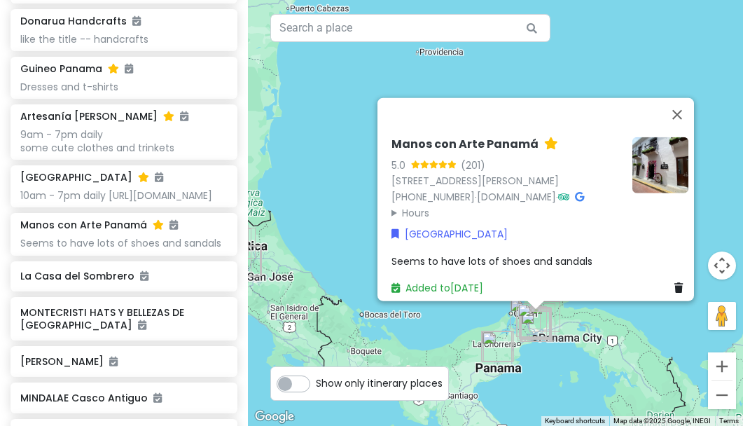
scroll to position [2169, 0]
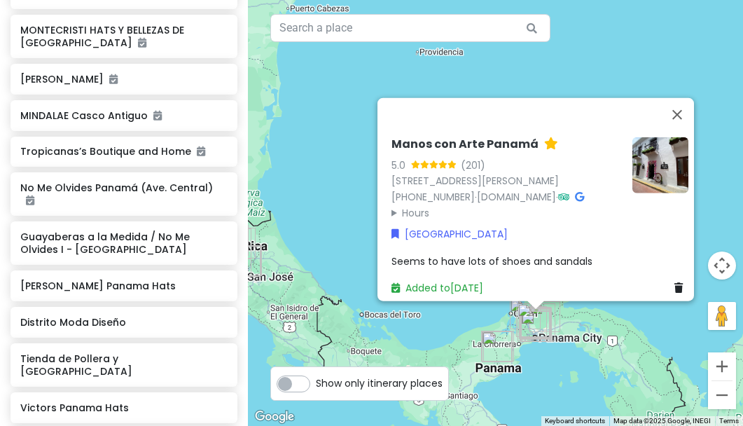
scroll to position [2426, 0]
